Goal: Communication & Community: Answer question/provide support

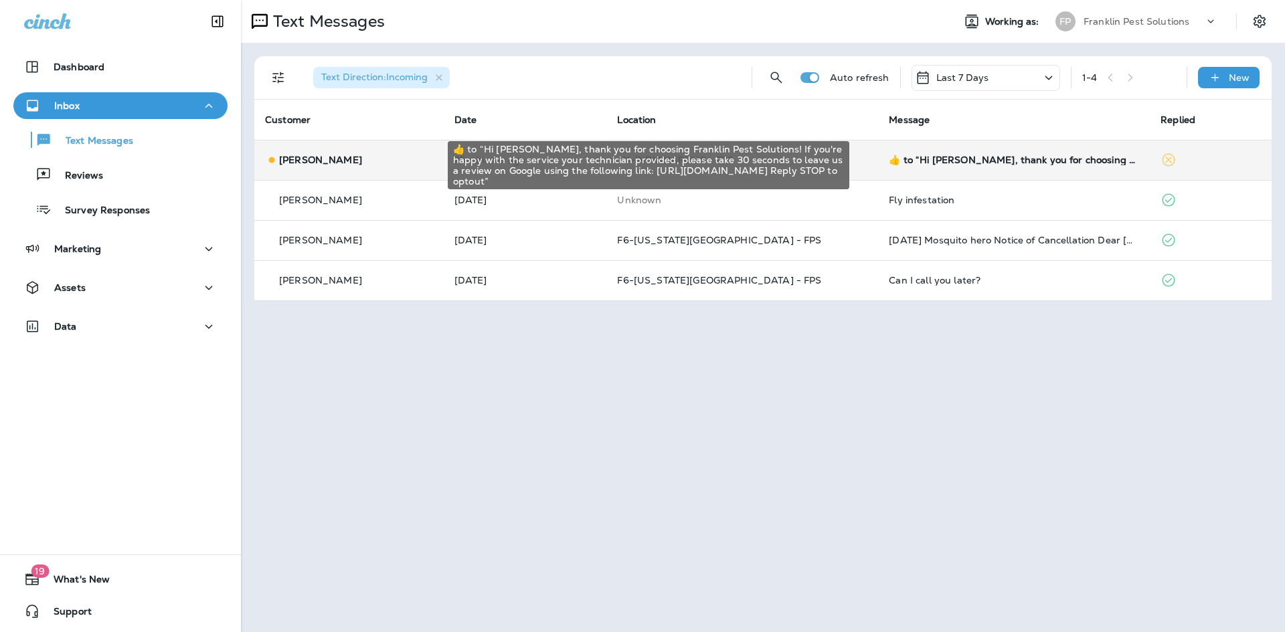
click at [983, 155] on div "​👍​ to “ Hi [PERSON_NAME], thank you for choosing Franklin Pest Solutions! If y…" at bounding box center [1014, 160] width 250 height 11
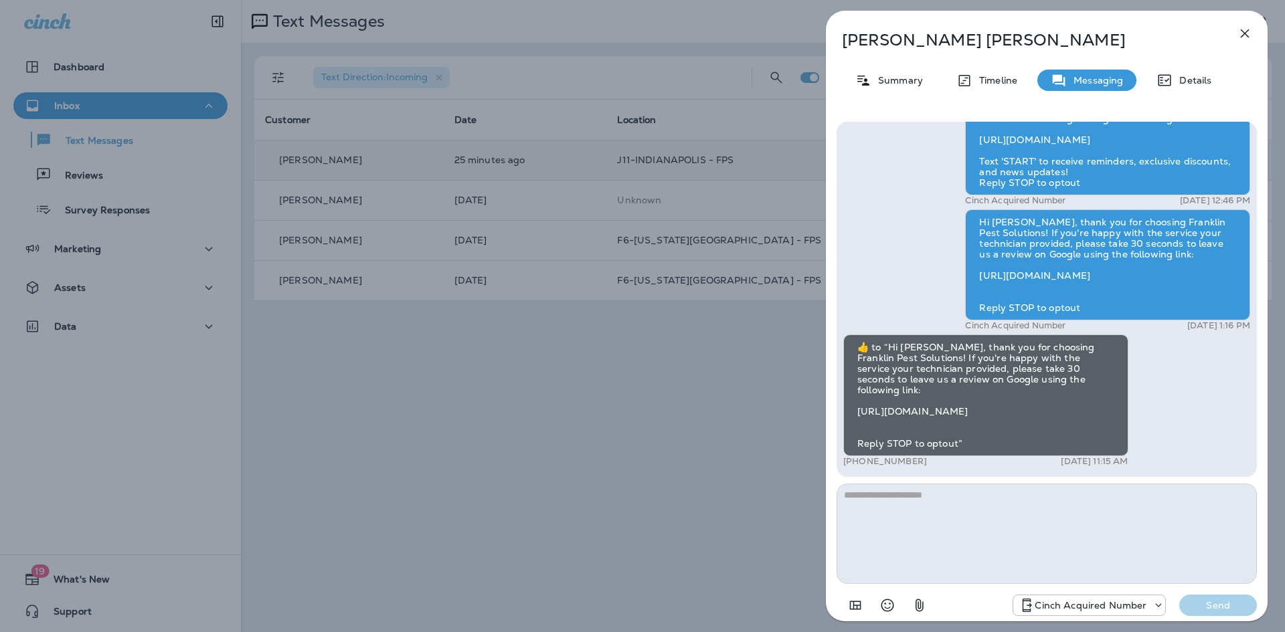
click at [1244, 28] on icon "button" at bounding box center [1245, 33] width 16 height 16
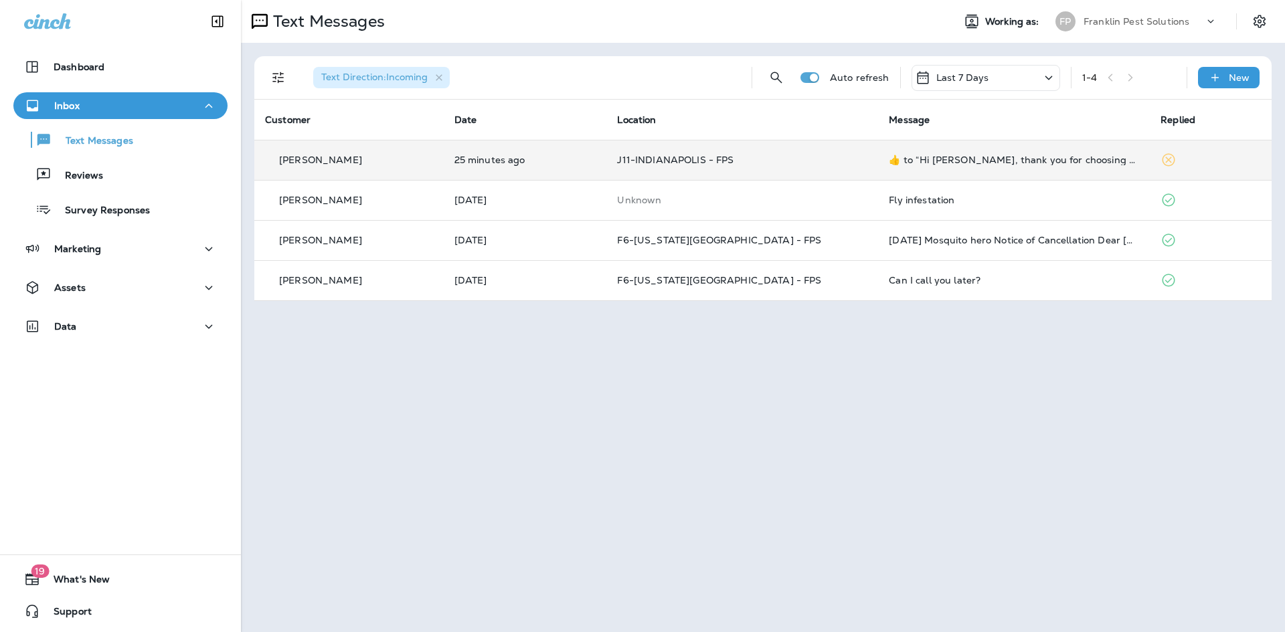
click at [1126, 20] on p "Franklin Pest Solutions" at bounding box center [1137, 21] width 106 height 11
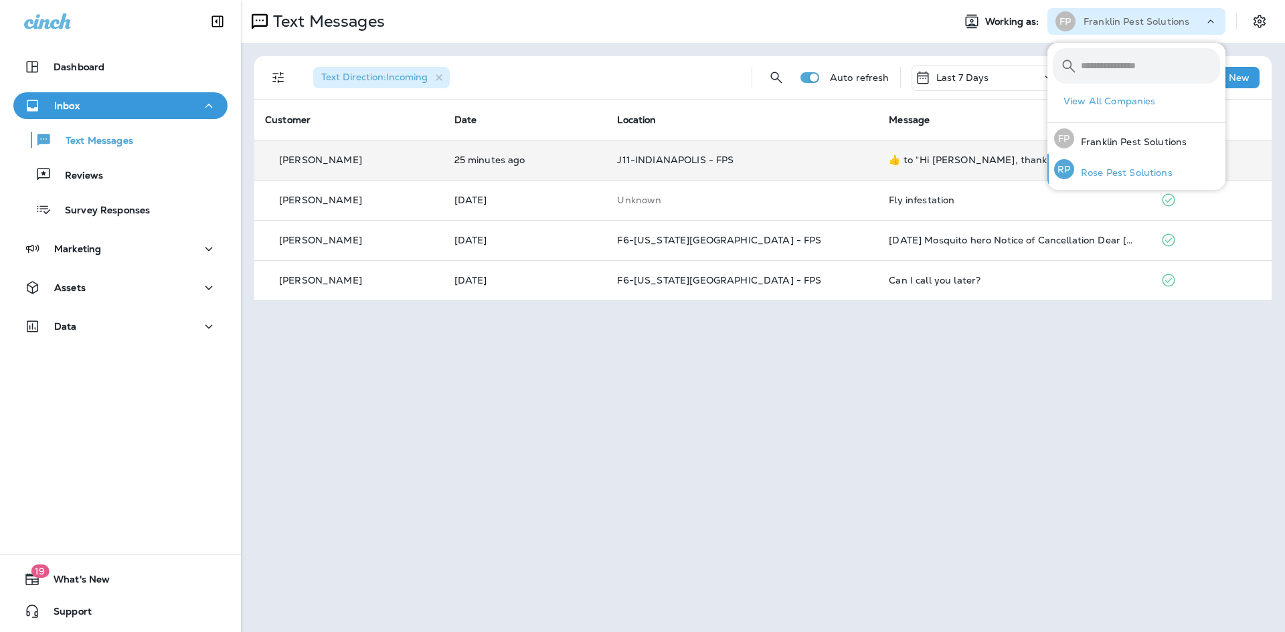
click at [1090, 169] on p "Rose Pest Solutions" at bounding box center [1123, 172] width 98 height 11
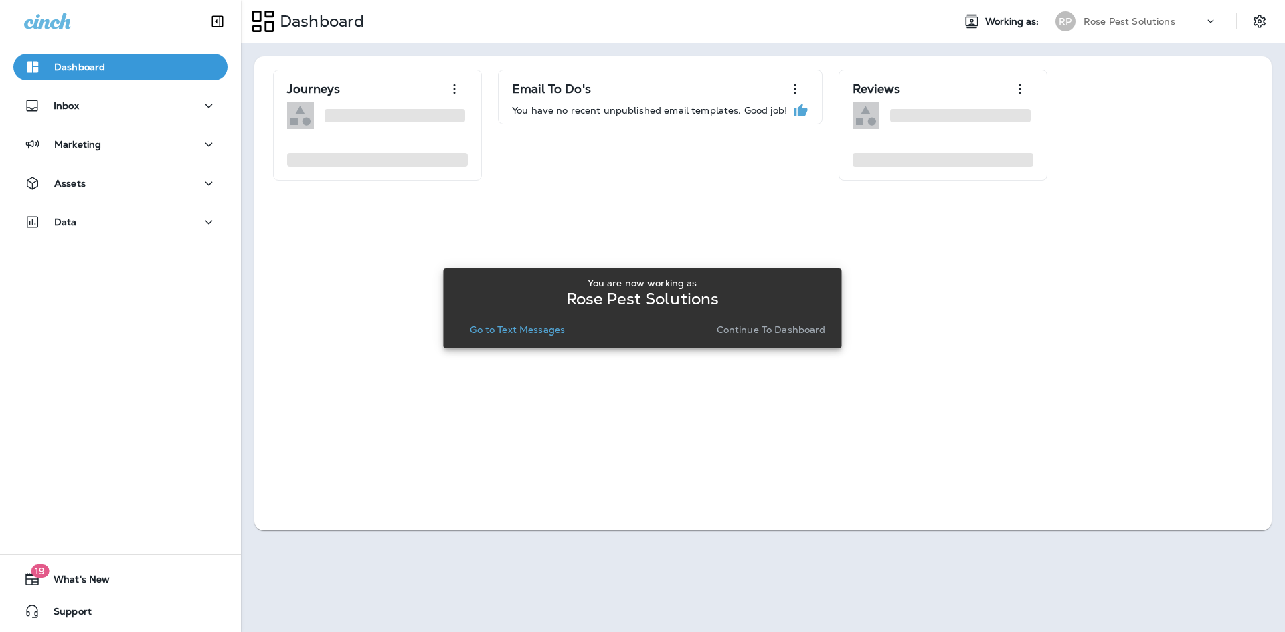
click at [738, 329] on p "Continue to Dashboard" at bounding box center [771, 330] width 109 height 11
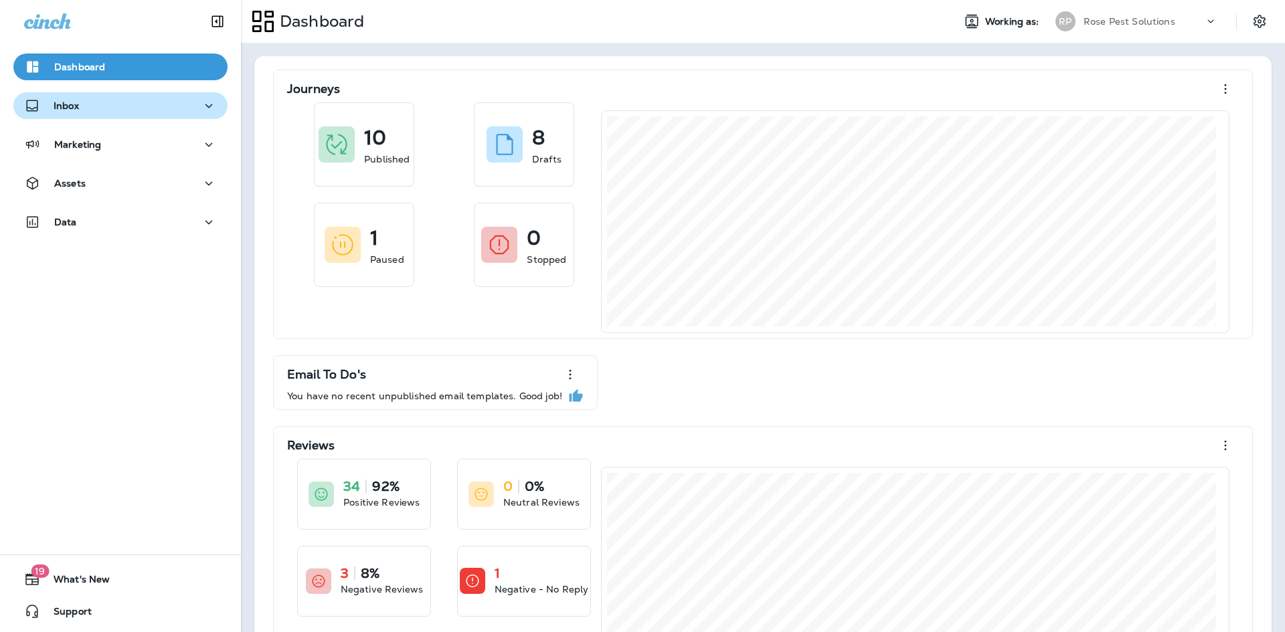
click at [122, 104] on div "Inbox" at bounding box center [120, 106] width 193 height 17
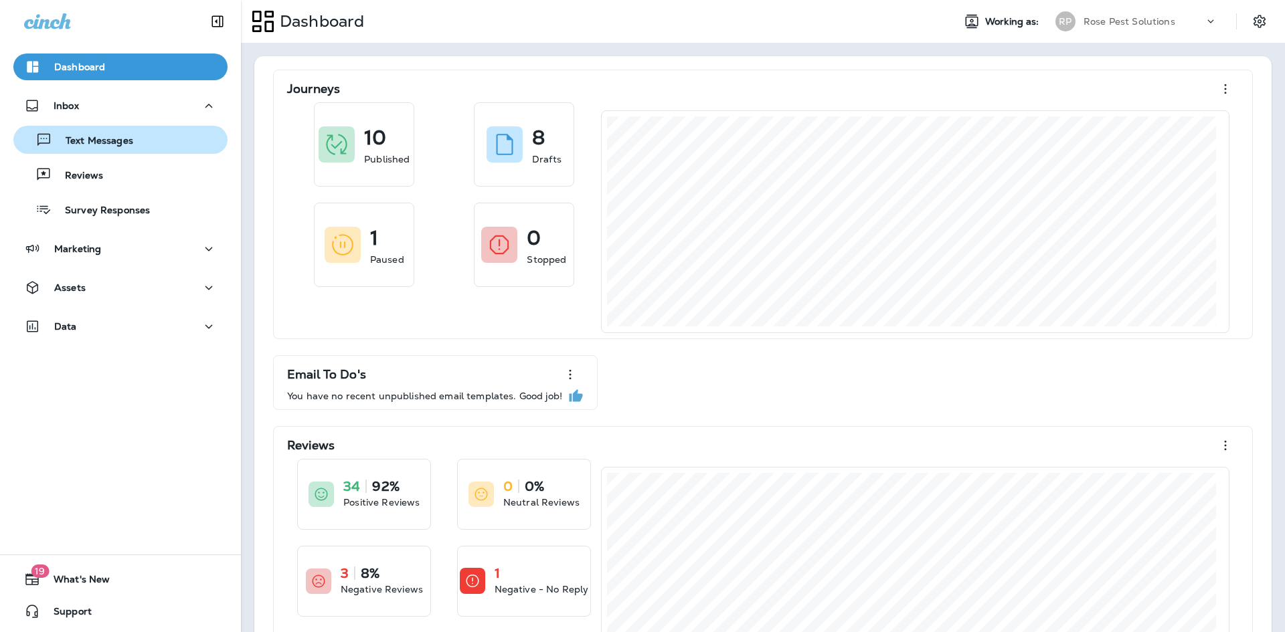
click at [153, 143] on div "Text Messages" at bounding box center [120, 140] width 203 height 20
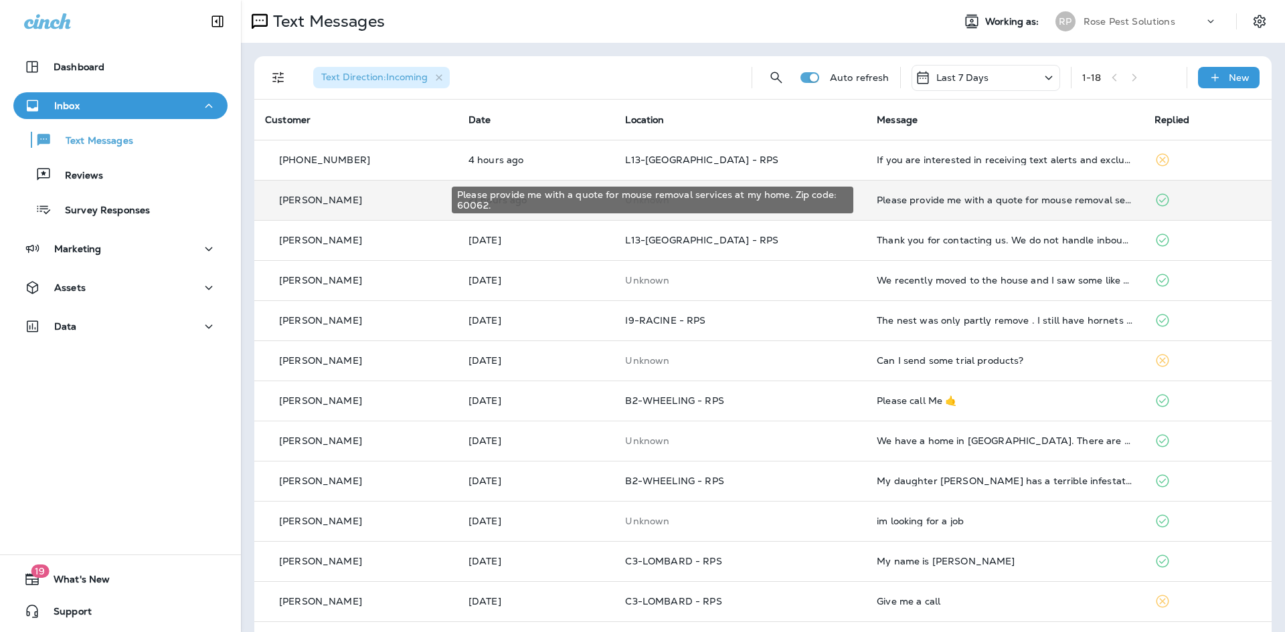
click at [938, 201] on div "Please provide me with a quote for mouse removal services at my home. Zip code:…" at bounding box center [1005, 200] width 256 height 11
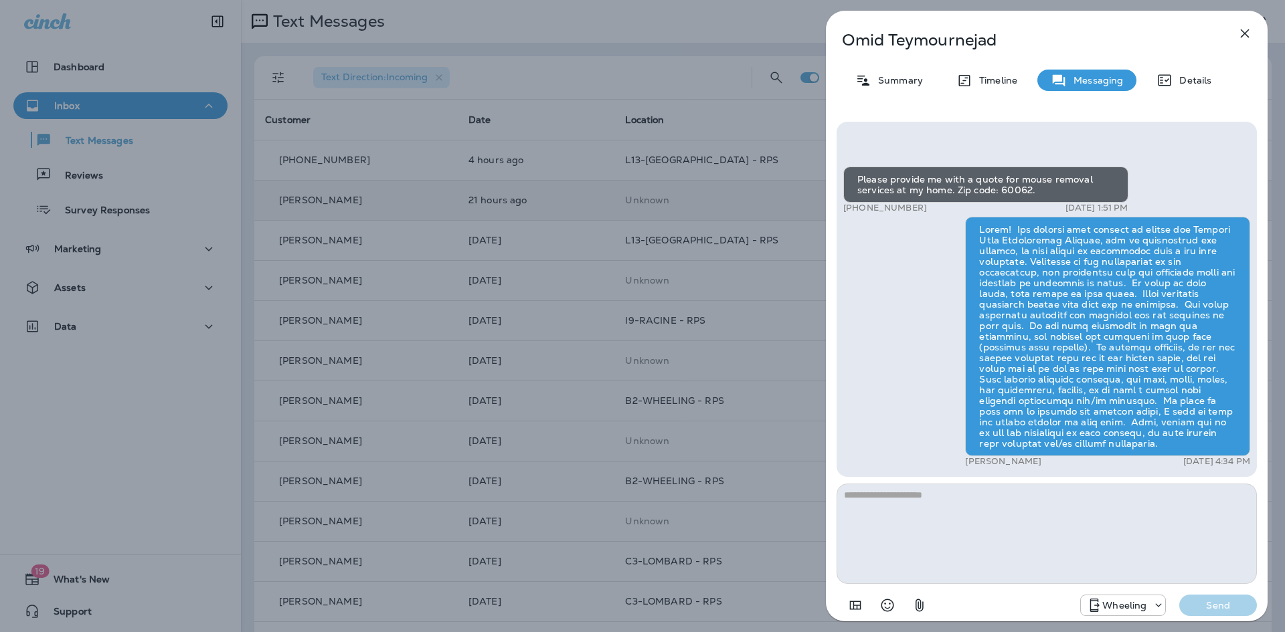
click at [1245, 37] on icon "button" at bounding box center [1245, 33] width 16 height 16
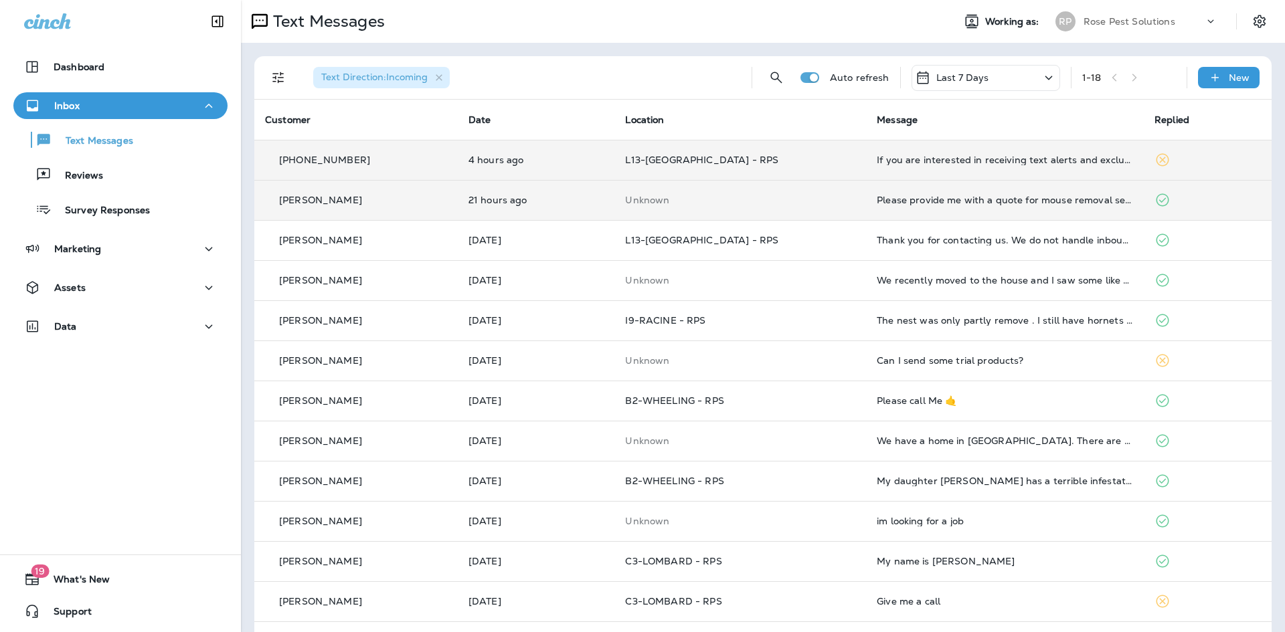
click at [925, 165] on td "If you are interested in receiving text alerts and exclusive offers from us, te…" at bounding box center [1005, 160] width 278 height 40
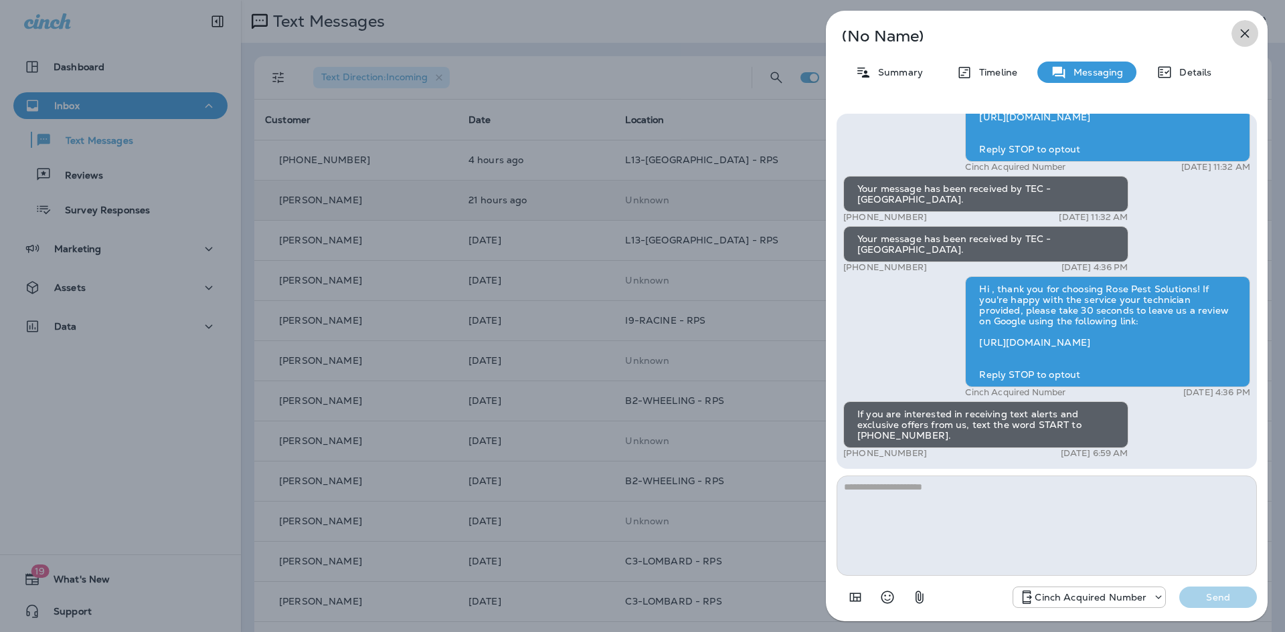
click at [1251, 31] on icon "button" at bounding box center [1245, 33] width 16 height 16
